Goal: Check status: Check status

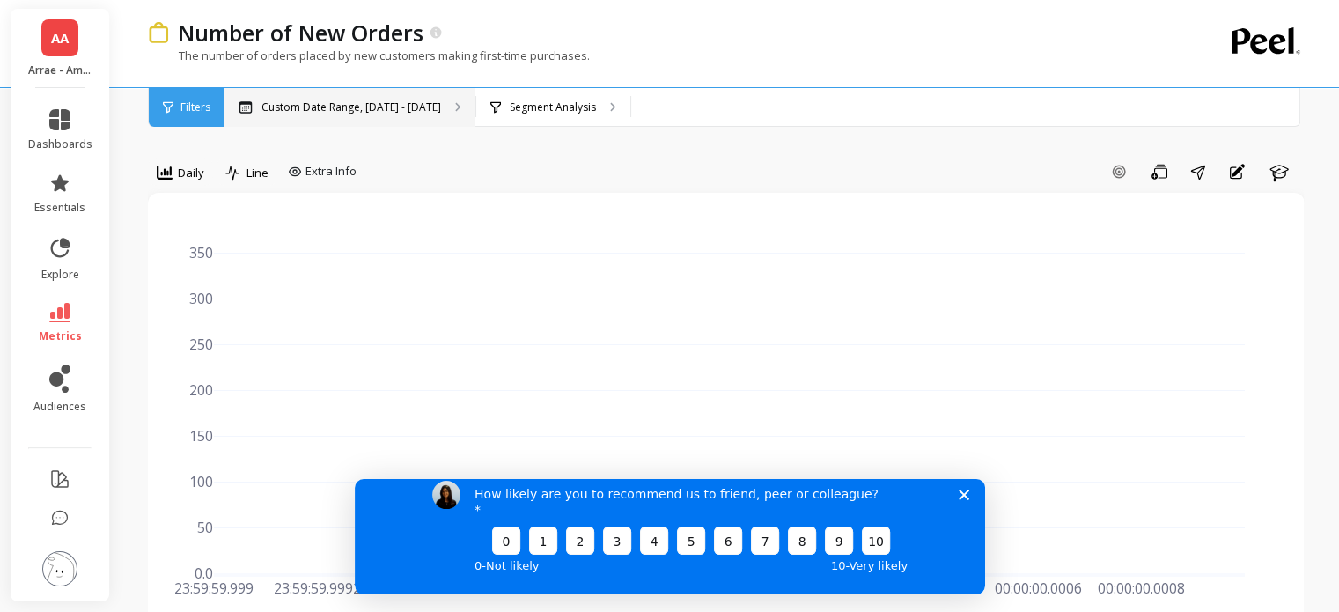
click at [393, 94] on div "Custom Date Range, [DATE] - [DATE]" at bounding box center [350, 107] width 251 height 39
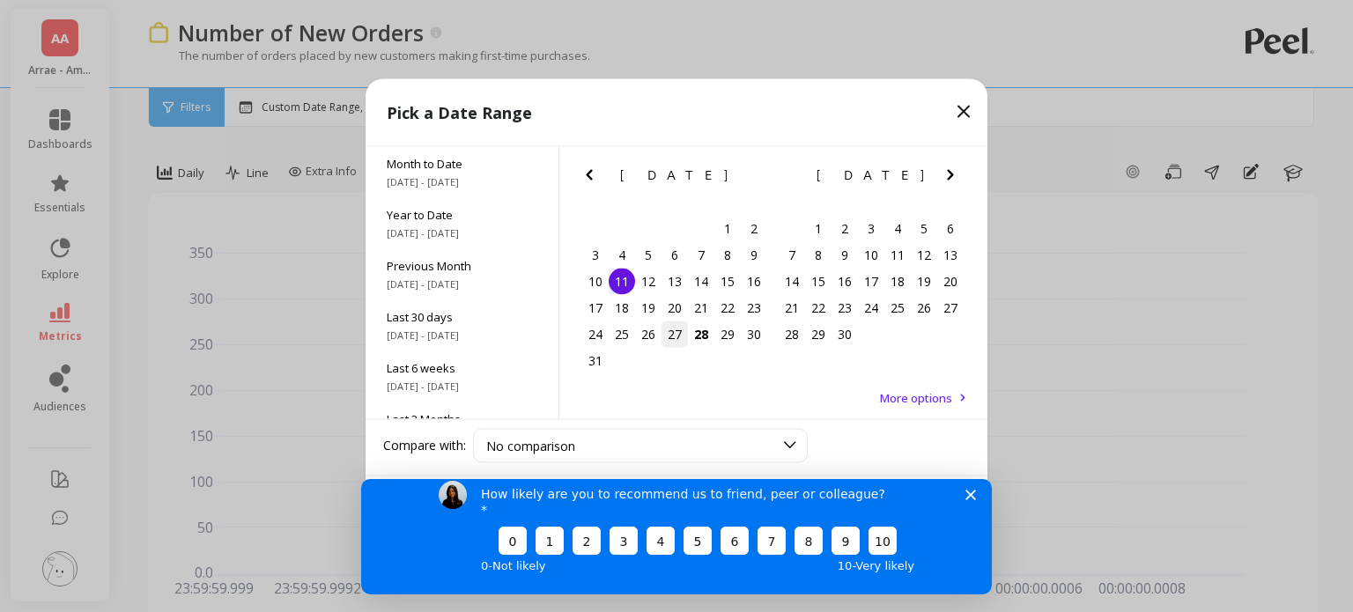
click at [672, 337] on div "27" at bounding box center [674, 334] width 26 height 26
click at [976, 515] on div "How likely are you to recommend us to friend, peer or colleague? 0 1 2 3 4 5 6 …" at bounding box center [676, 527] width 630 height 131
click at [969, 500] on div "How likely are you to recommend us to friend, peer or colleague? 0 1 2 3 4 5 6 …" at bounding box center [676, 527] width 630 height 131
click at [970, 499] on icon "Close survey" at bounding box center [970, 494] width 11 height 11
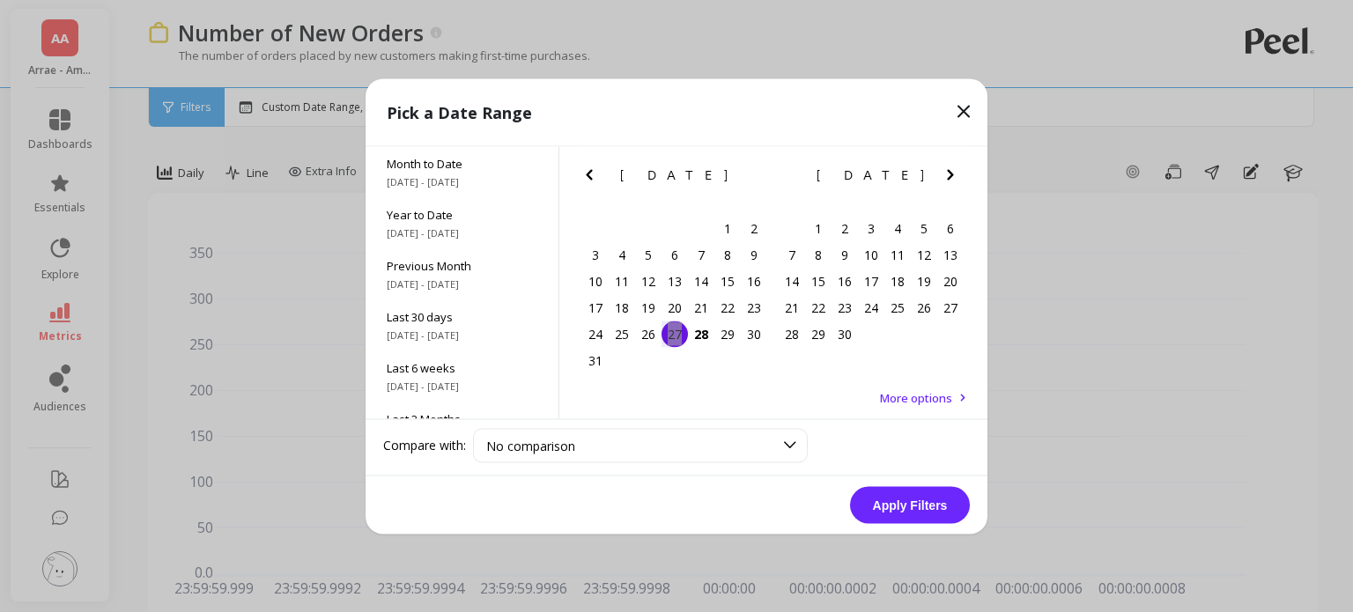
click at [921, 505] on button "Apply Filters" at bounding box center [910, 504] width 120 height 37
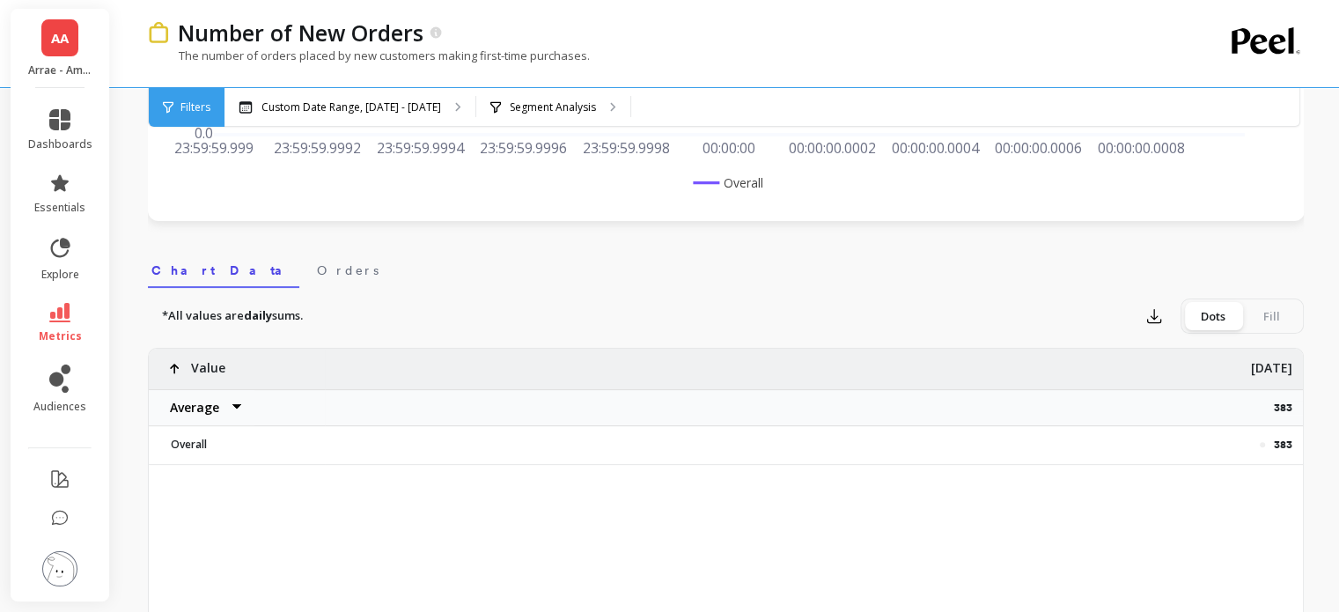
scroll to position [458, 0]
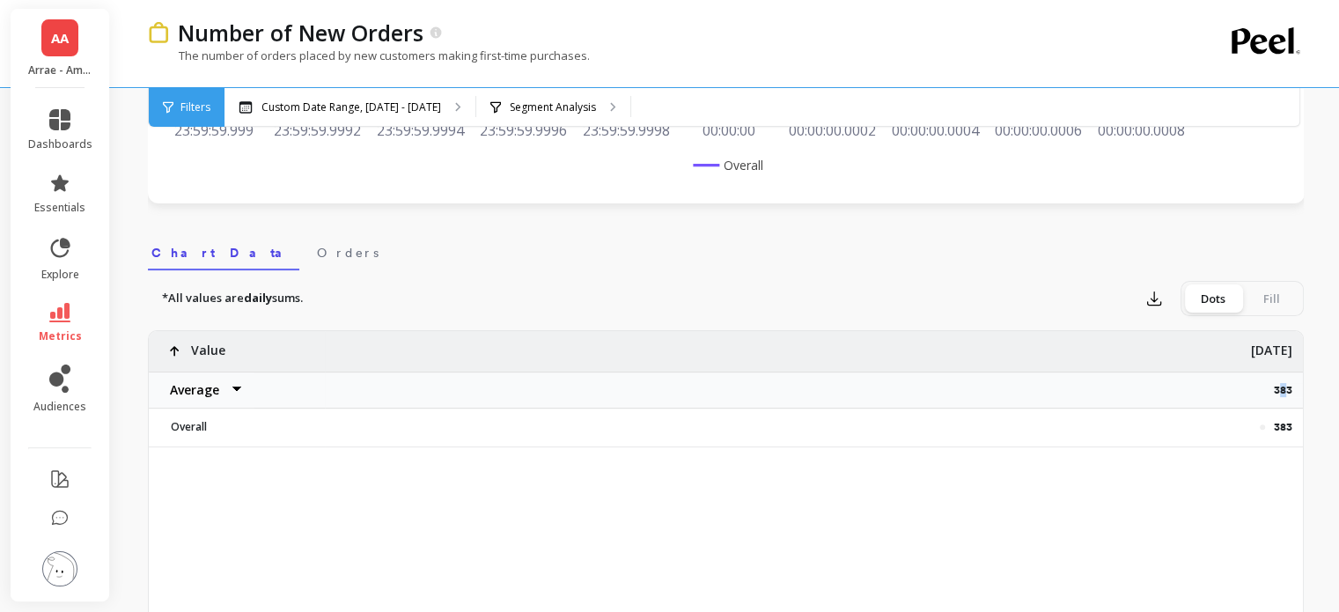
click at [1283, 389] on p "383" at bounding box center [1288, 390] width 29 height 14
drag, startPoint x: 1267, startPoint y: 389, endPoint x: 1279, endPoint y: 387, distance: 12.6
click at [1270, 389] on div "383" at bounding box center [814, 390] width 978 height 37
click at [1282, 386] on p "383" at bounding box center [1288, 390] width 29 height 14
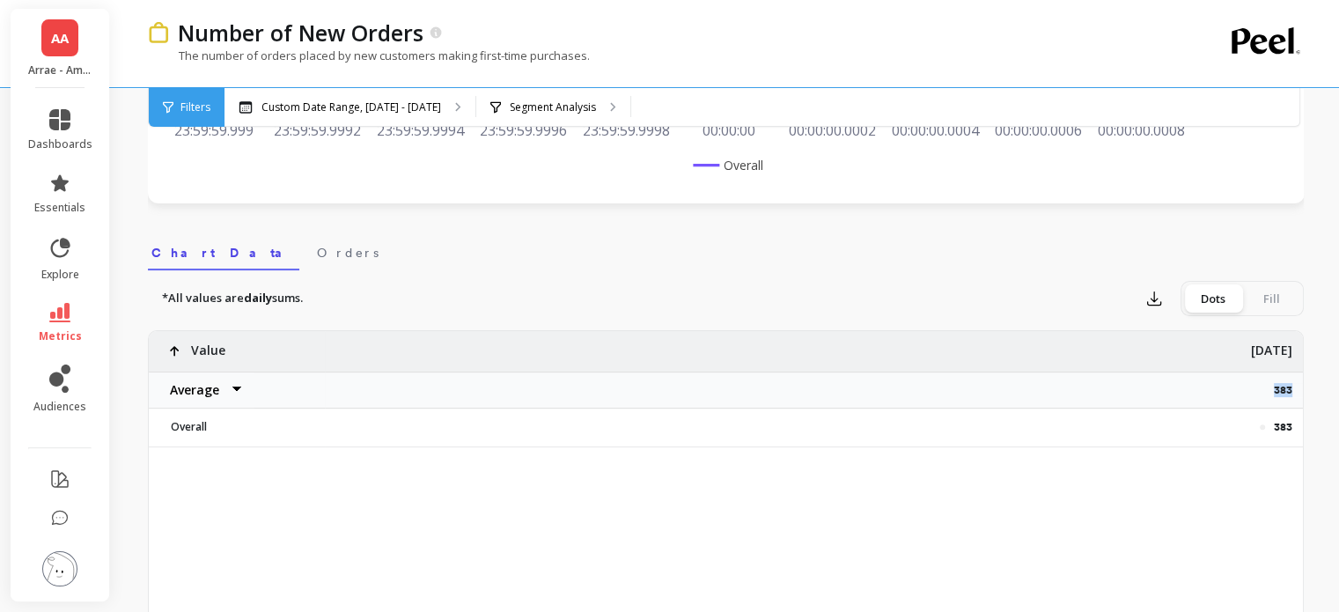
click at [1282, 386] on p "383" at bounding box center [1288, 390] width 29 height 14
copy p "383"
